Goal: Information Seeking & Learning: Learn about a topic

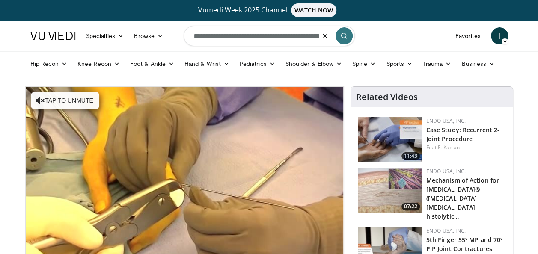
scroll to position [0, 24]
type input "**********"
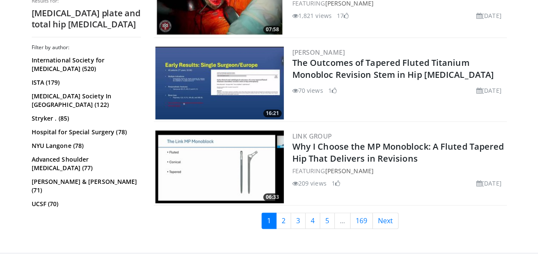
scroll to position [2010, 0]
